Goal: Task Accomplishment & Management: Use online tool/utility

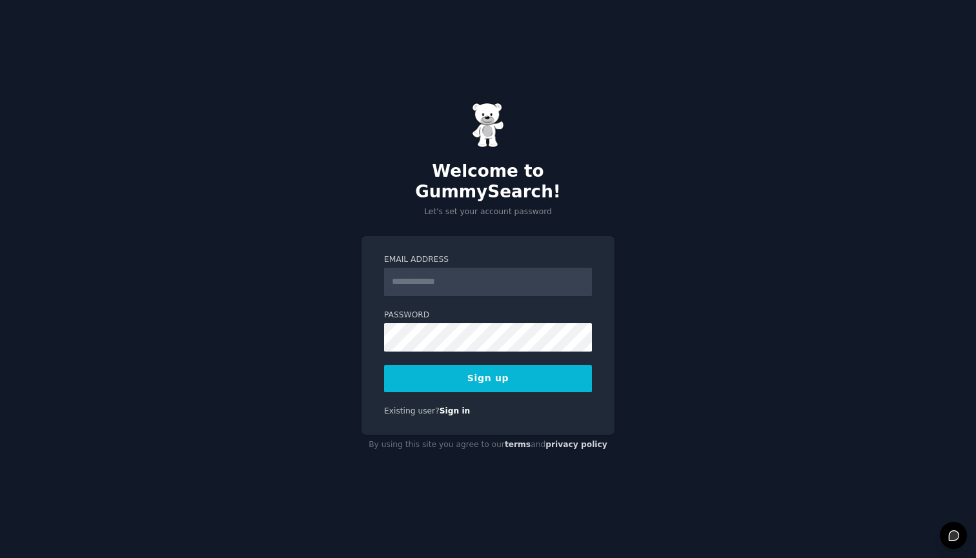
click at [429, 209] on div "Welcome to GummySearch! Let's set your account password Email Address Password …" at bounding box center [488, 279] width 976 height 558
click at [420, 268] on input "Email Address" at bounding box center [488, 282] width 208 height 28
type input "**********"
click at [666, 231] on div "**********" at bounding box center [488, 279] width 976 height 558
click at [523, 369] on button "Sign up" at bounding box center [488, 378] width 208 height 27
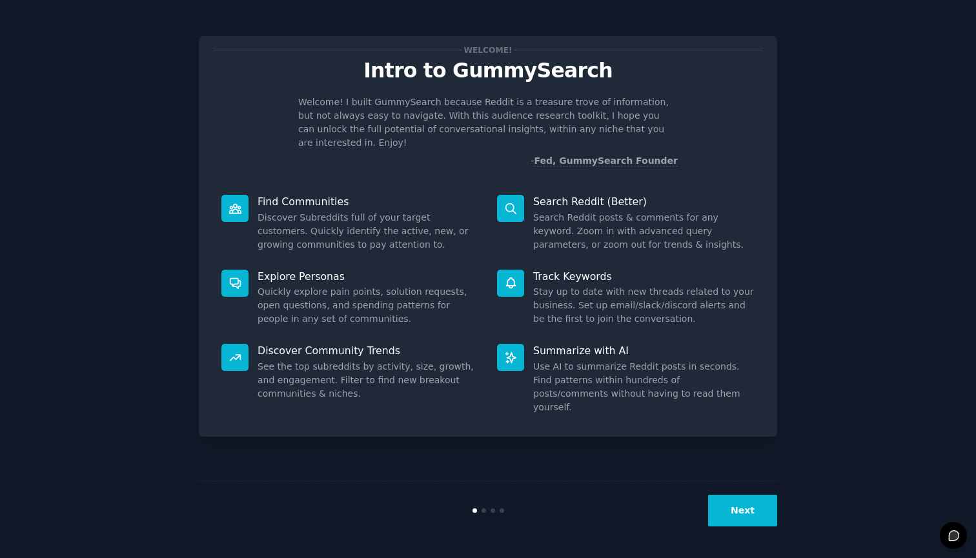
click at [750, 510] on button "Next" at bounding box center [742, 511] width 69 height 32
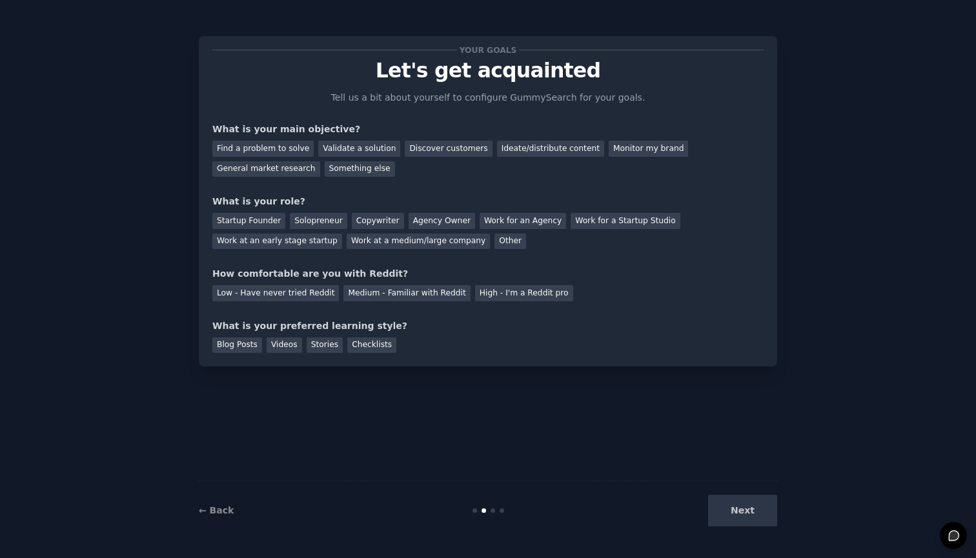
click at [757, 510] on div "Next" at bounding box center [680, 511] width 193 height 32
click at [757, 512] on div "Next" at bounding box center [680, 511] width 193 height 32
click at [745, 511] on div "Next" at bounding box center [680, 511] width 193 height 32
click at [505, 151] on div "Ideate/distribute content" at bounding box center [550, 149] width 107 height 16
click at [372, 150] on div "Validate a solution" at bounding box center [359, 149] width 82 height 16
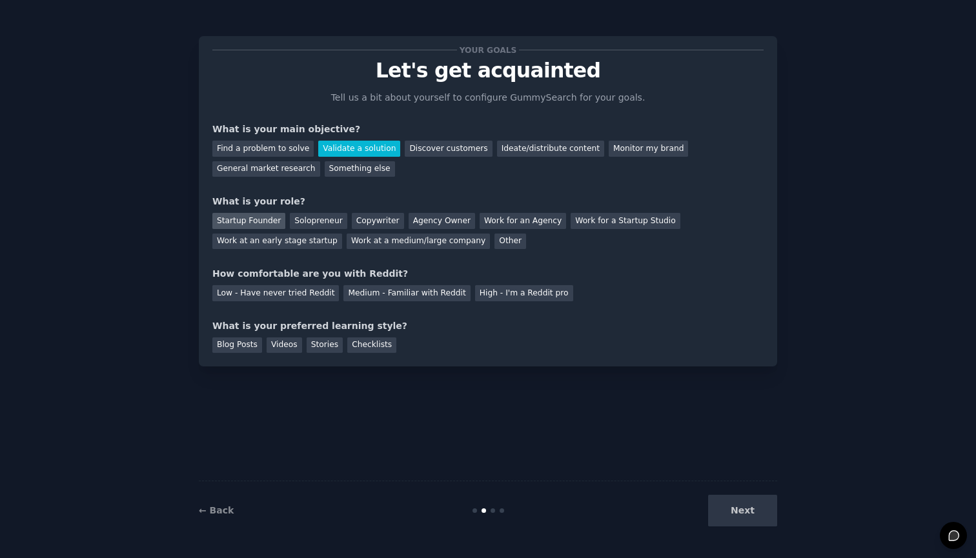
click at [273, 216] on div "Startup Founder" at bounding box center [248, 221] width 73 height 16
click at [422, 292] on div "Medium - Familiar with Reddit" at bounding box center [406, 293] width 127 height 16
click at [355, 344] on div "Checklists" at bounding box center [371, 346] width 49 height 16
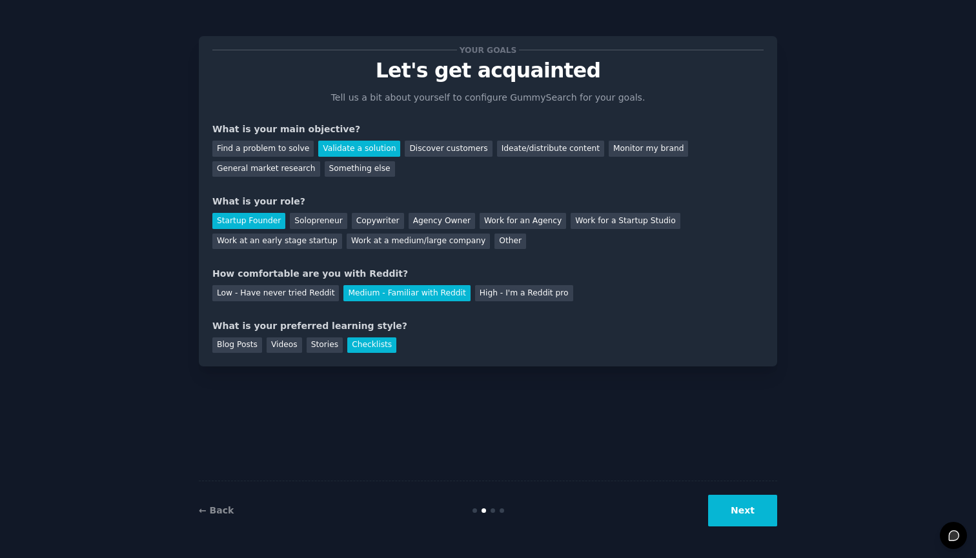
click at [764, 511] on button "Next" at bounding box center [742, 511] width 69 height 32
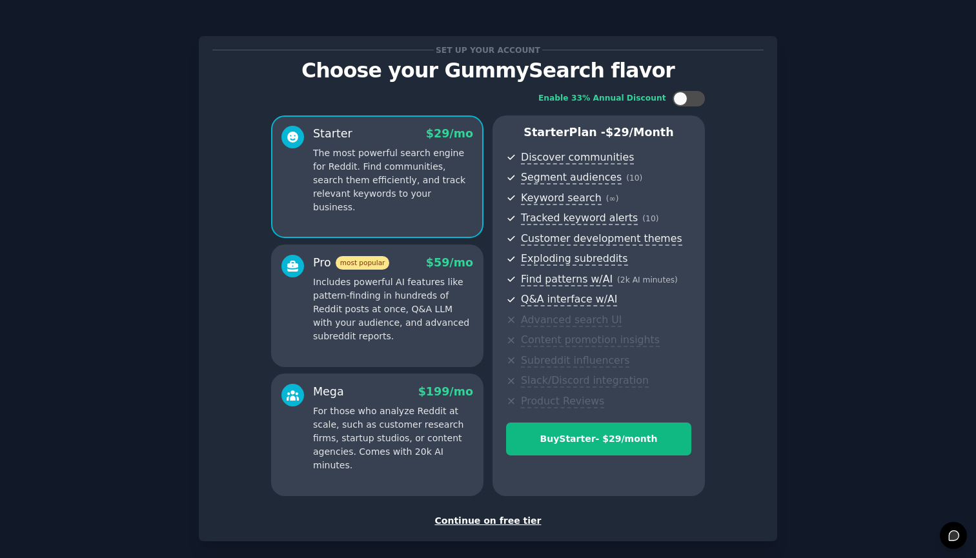
click at [519, 517] on div "Continue on free tier" at bounding box center [487, 521] width 551 height 14
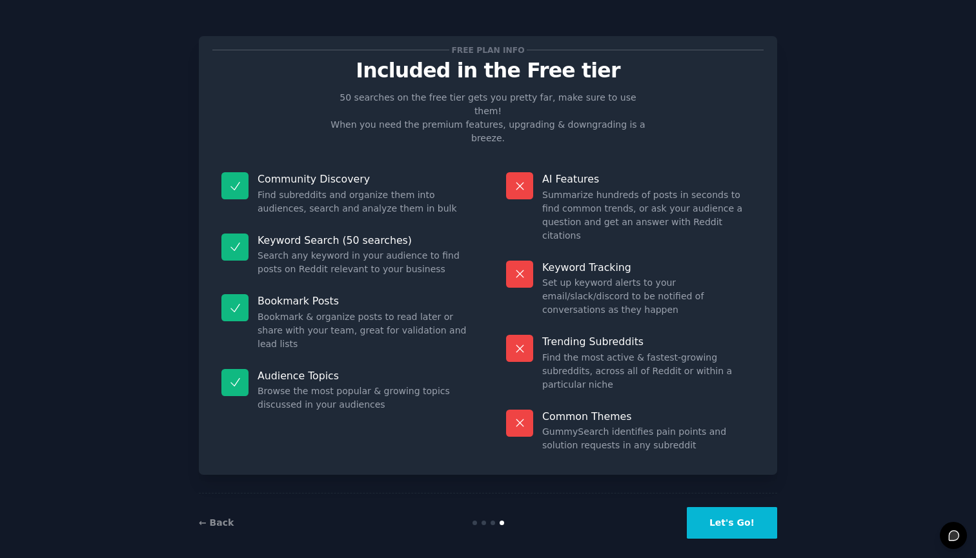
click at [730, 514] on button "Let's Go!" at bounding box center [732, 523] width 90 height 32
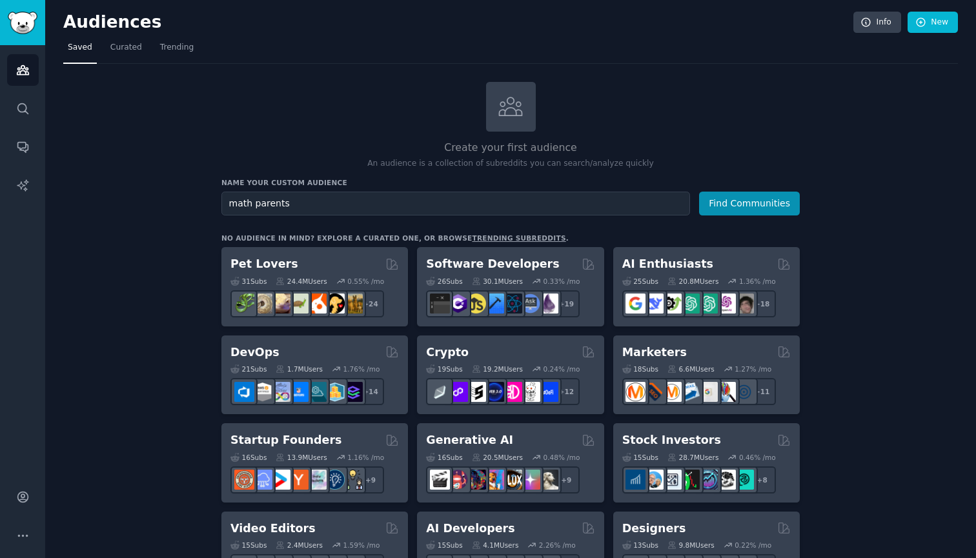
type input "math parents"
click at [750, 202] on button "Find Communities" at bounding box center [749, 204] width 101 height 24
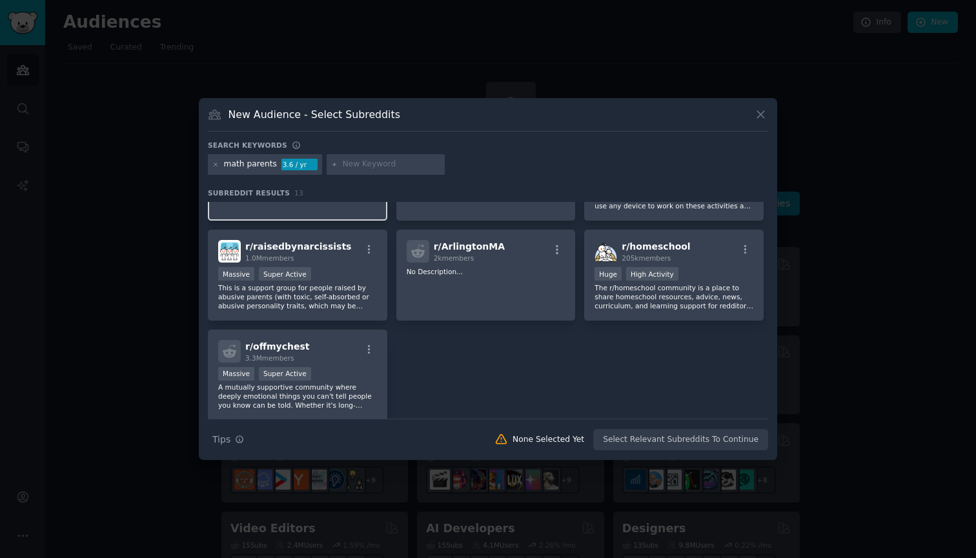
scroll to position [274, 0]
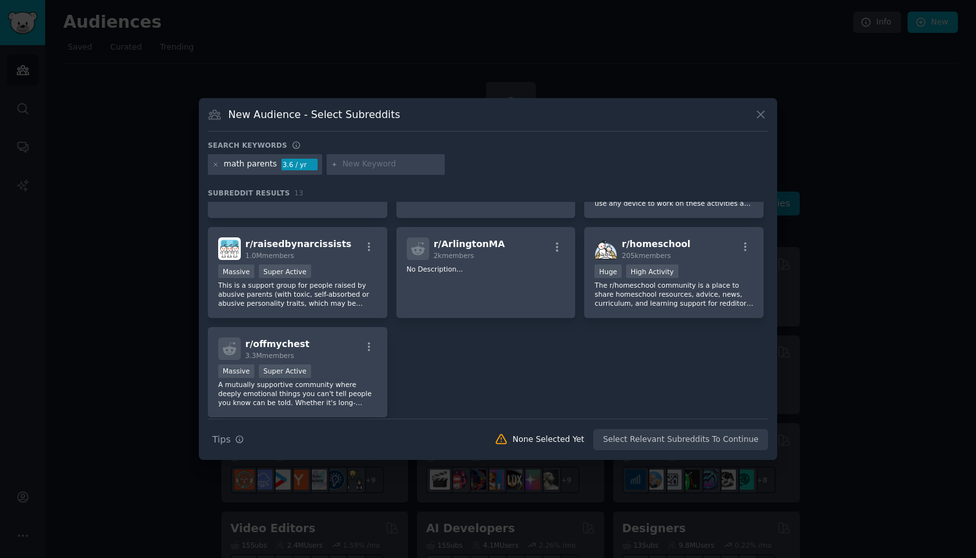
click at [766, 115] on icon at bounding box center [761, 115] width 14 height 14
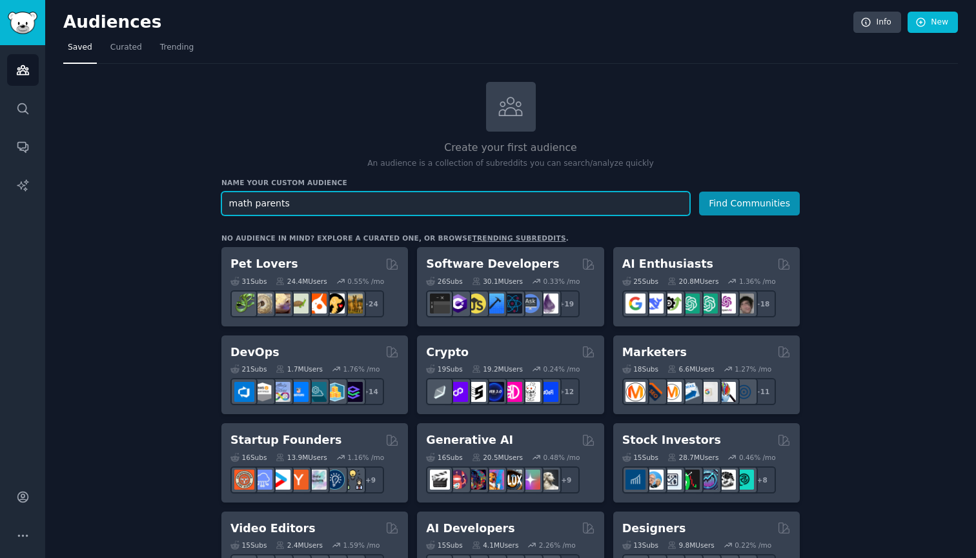
drag, startPoint x: 251, startPoint y: 203, endPoint x: 208, endPoint y: 203, distance: 43.2
type input "parents"
click at [750, 202] on button "Find Communities" at bounding box center [749, 204] width 101 height 24
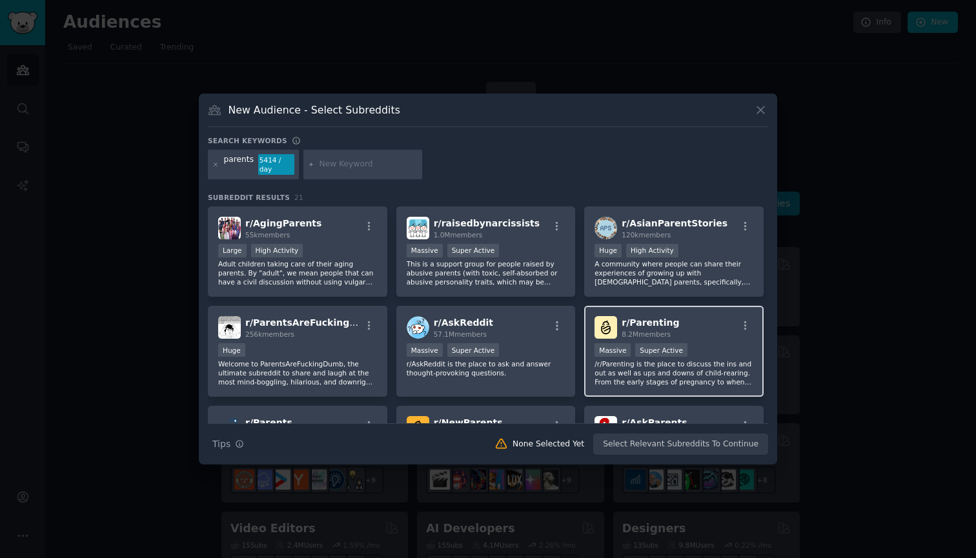
click at [650, 321] on span "r/ Parenting" at bounding box center [650, 323] width 57 height 10
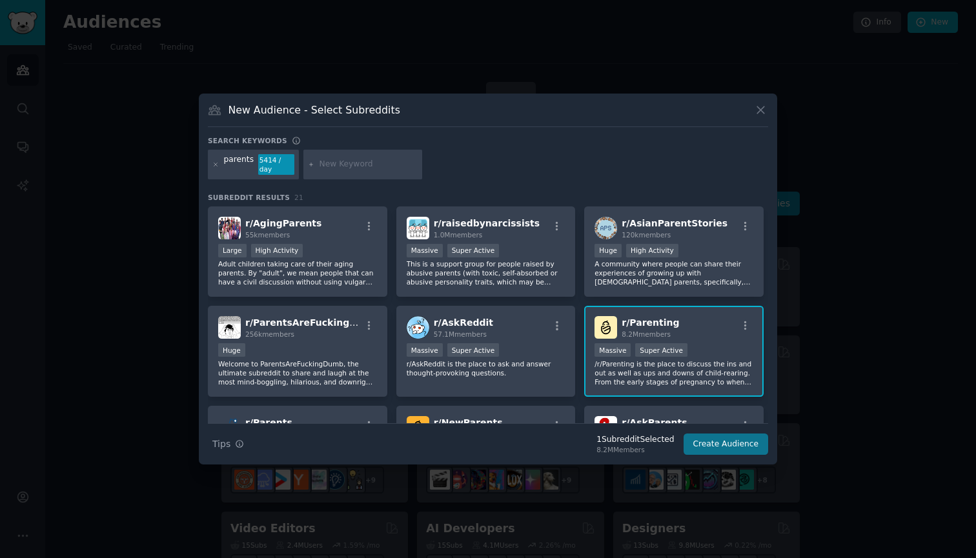
click at [726, 447] on button "Create Audience" at bounding box center [726, 445] width 85 height 22
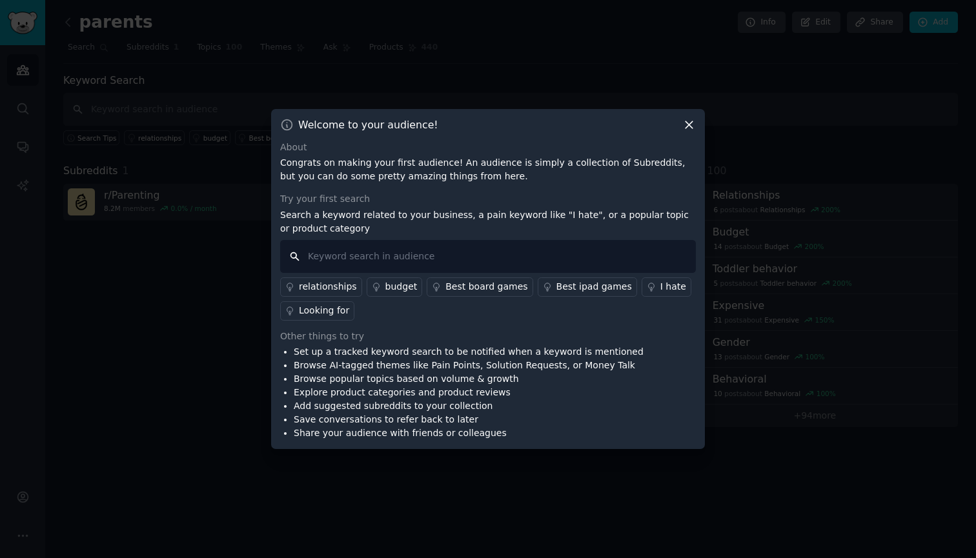
click at [377, 254] on input "text" at bounding box center [488, 256] width 416 height 33
type input "tools"
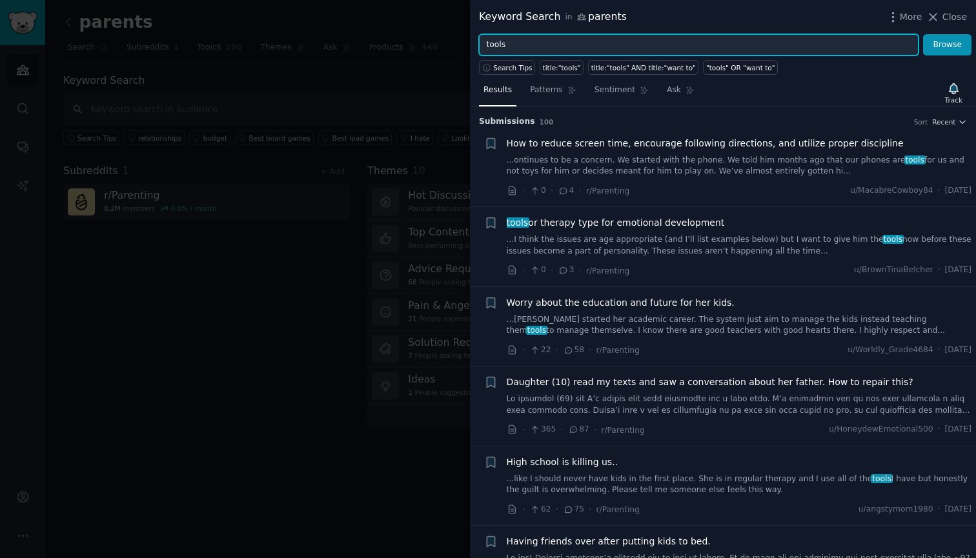
click at [537, 50] on input "tools" at bounding box center [699, 45] width 440 height 22
type input "tutor"
click at [948, 45] on button "Browse" at bounding box center [947, 45] width 48 height 22
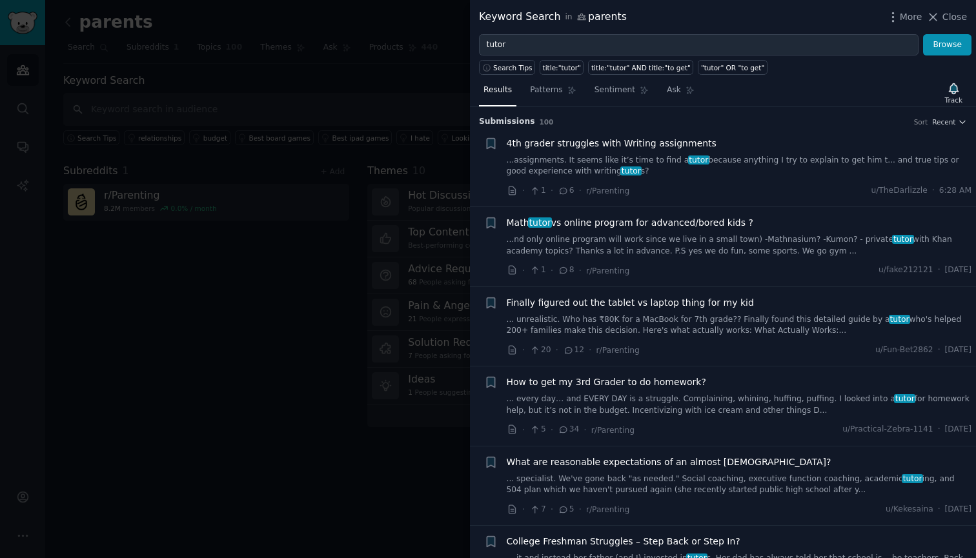
click at [673, 236] on link "...nd only online program will work since we live in a small town) -Mathnasium?…" at bounding box center [739, 245] width 465 height 23
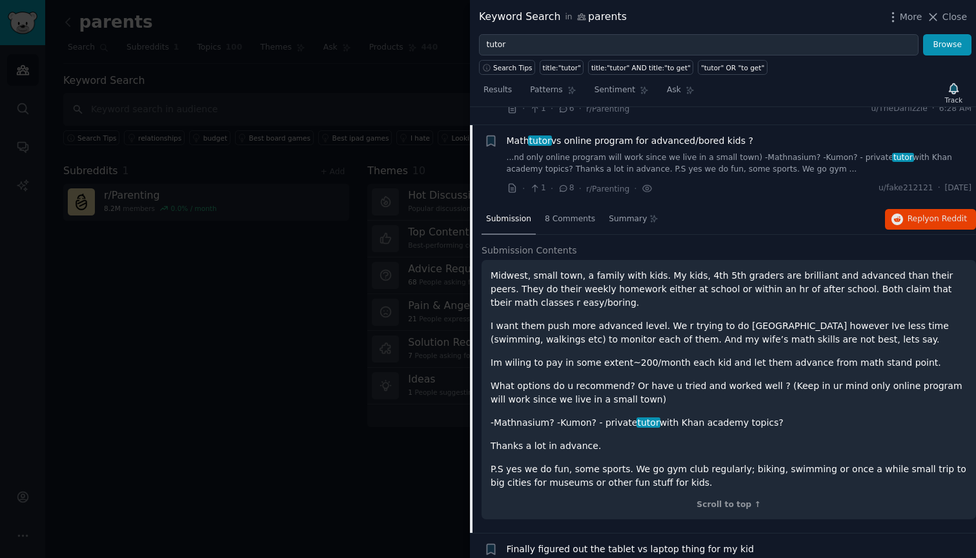
scroll to position [77, 0]
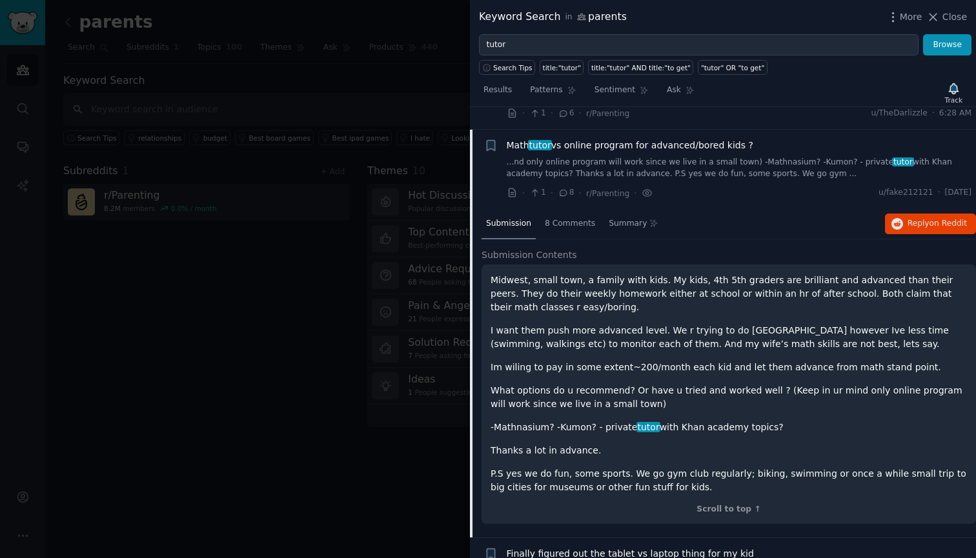
click at [596, 154] on div "Math tutor vs online program for advanced/bored kids ? ...nd only online progra…" at bounding box center [739, 159] width 465 height 41
click at [895, 222] on icon "button" at bounding box center [897, 224] width 12 height 12
